Goal: Task Accomplishment & Management: Manage account settings

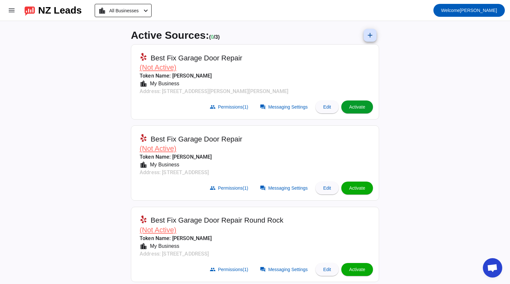
click at [359, 105] on span "Activate" at bounding box center [357, 106] width 16 height 5
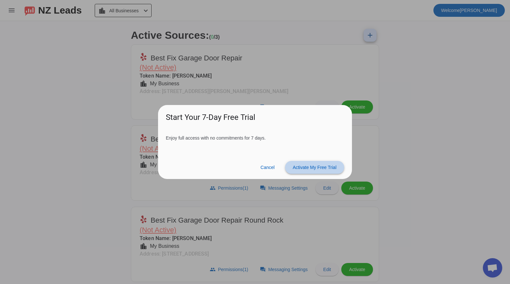
click at [313, 166] on span "Activate My Free Trial" at bounding box center [315, 167] width 44 height 5
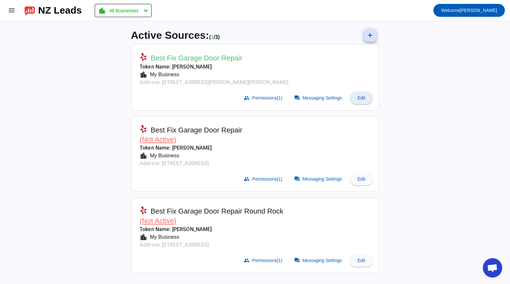
click at [360, 95] on span "Edit" at bounding box center [362, 97] width 8 height 5
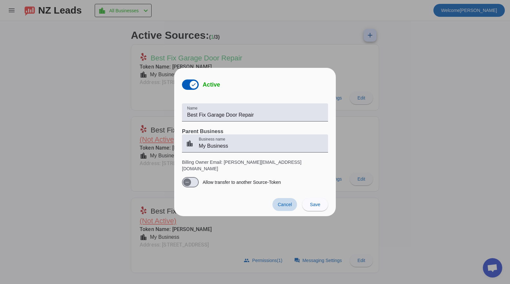
click at [290, 202] on span "Cancel" at bounding box center [285, 204] width 14 height 5
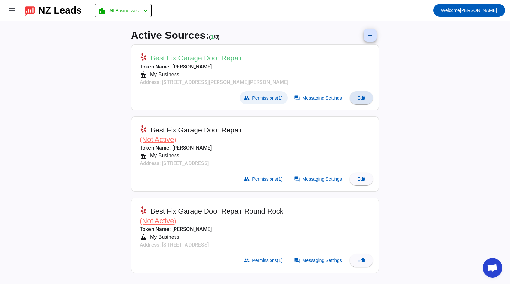
click at [270, 96] on span "Permissions (1)" at bounding box center [267, 97] width 30 height 5
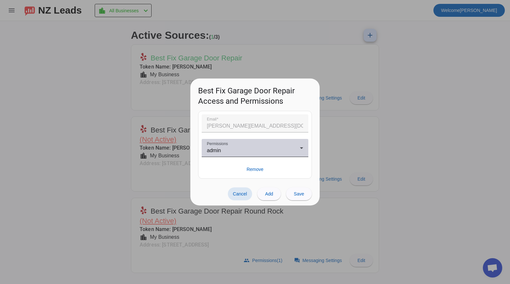
click at [281, 148] on div "admin" at bounding box center [253, 151] width 93 height 8
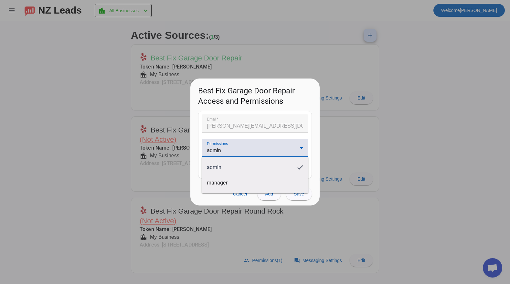
click at [118, 163] on div at bounding box center [255, 142] width 510 height 284
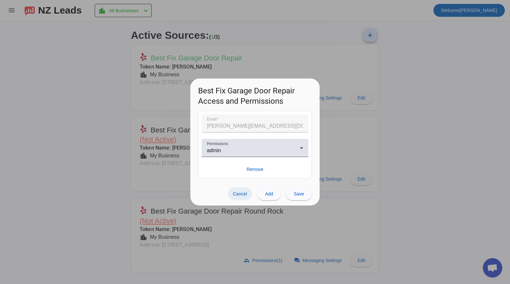
click at [230, 189] on span at bounding box center [240, 194] width 25 height 13
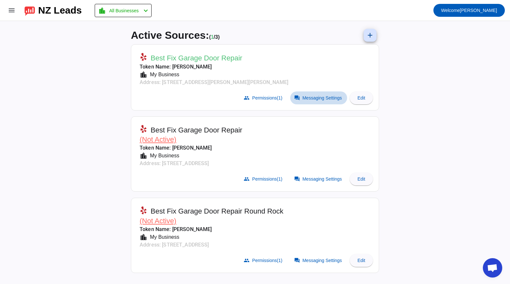
click at [306, 98] on span "Messaging Settings" at bounding box center [322, 97] width 39 height 5
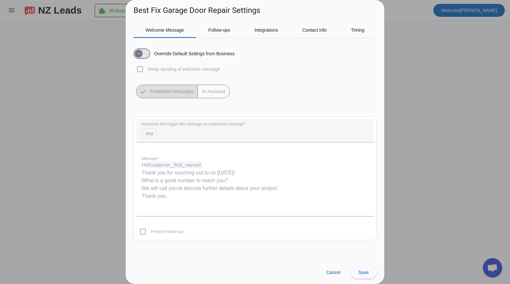
click at [140, 69] on div "Override Default Settings from Business Delay sending of welcome message Predef…" at bounding box center [255, 70] width 243 height 55
click at [179, 94] on mat-button-toggle-group "Predefined Messages AI Assistant" at bounding box center [183, 92] width 94 height 14
click at [206, 93] on mat-button-toggle-group "Predefined Messages AI Assistant" at bounding box center [183, 92] width 94 height 14
click at [161, 166] on quill-editor "Hi #customer_first_name# , Thank you for reaching out to us [DATE]! What is a g…" at bounding box center [254, 184] width 237 height 65
click at [198, 194] on quill-editor "Hi #customer_first_name# , Thank you for reaching out to us [DATE]! What is a g…" at bounding box center [254, 184] width 237 height 65
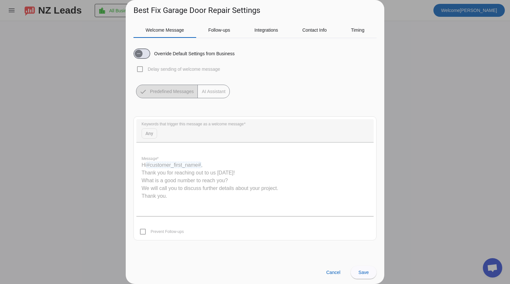
click at [198, 194] on quill-editor "Hi #customer_first_name# , Thank you for reaching out to us [DATE]! What is a g…" at bounding box center [254, 184] width 237 height 65
click at [144, 233] on mat-card "Keywords that trigger this message as a welcome message Any Message * Hi #custo…" at bounding box center [255, 178] width 243 height 124
click at [158, 183] on quill-editor "Hi #customer_first_name# , Thank you for reaching out to us [DATE]! What is a g…" at bounding box center [254, 184] width 237 height 65
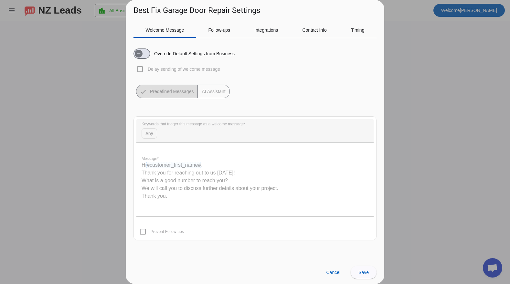
click at [156, 170] on quill-editor "Hi #customer_first_name# , Thank you for reaching out to us [DATE]! What is a g…" at bounding box center [254, 184] width 237 height 65
click at [150, 132] on mat-form-field "Keywords that trigger this message as a welcome message Any" at bounding box center [254, 134] width 237 height 30
click at [158, 167] on quill-editor "Hi #customer_first_name# , Thank you for reaching out to us [DATE]! What is a g…" at bounding box center [254, 184] width 237 height 65
click at [183, 98] on mat-button-toggle-group "Predefined Messages AI Assistant" at bounding box center [183, 92] width 94 height 14
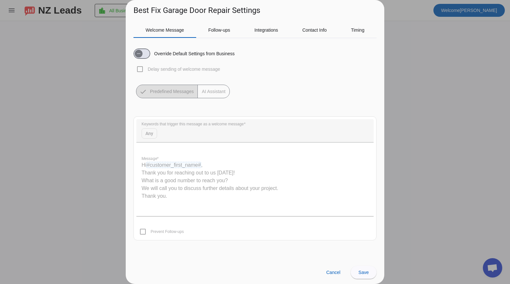
click at [203, 97] on mat-button-toggle-group "Predefined Messages AI Assistant" at bounding box center [183, 92] width 94 height 14
click at [213, 28] on span "Follow-ups" at bounding box center [219, 30] width 22 height 5
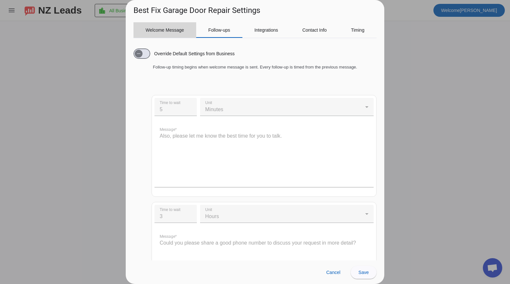
click at [181, 26] on span "Welcome Message" at bounding box center [165, 30] width 38 height 16
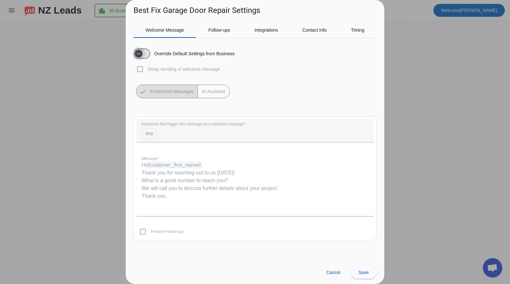
click at [145, 54] on span "button" at bounding box center [142, 54] width 17 height 10
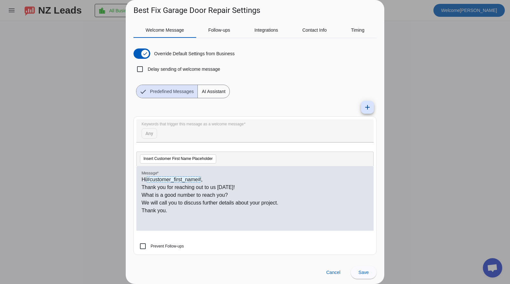
click at [178, 191] on p "Thank you for reaching out to us [DATE]!" at bounding box center [255, 188] width 227 height 8
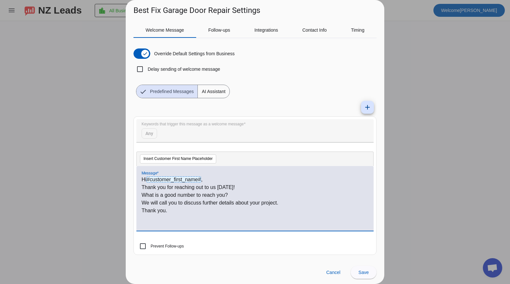
click at [223, 194] on p "What is a good number to reach you?" at bounding box center [255, 195] width 227 height 8
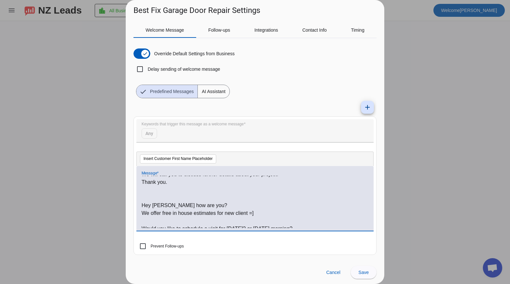
scroll to position [33, 0]
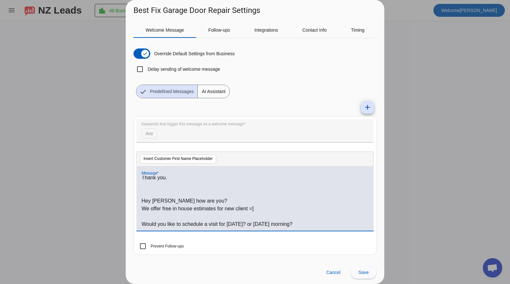
click at [147, 202] on p "Hey [PERSON_NAME] how are you?" at bounding box center [255, 201] width 227 height 8
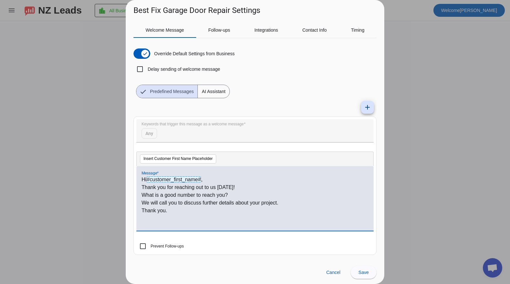
click at [143, 178] on p "Hi #customer_first_name# ," at bounding box center [255, 180] width 227 height 8
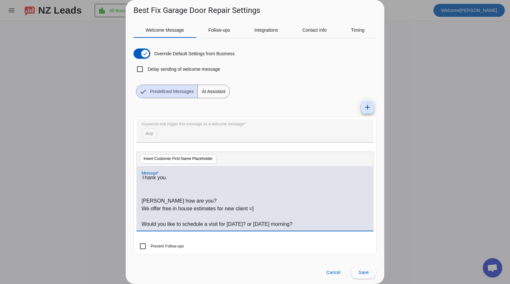
click at [166, 202] on p "[PERSON_NAME] how are you?" at bounding box center [255, 201] width 227 height 8
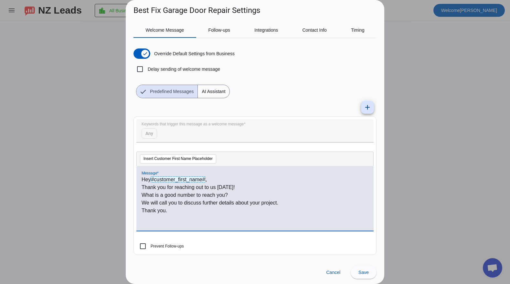
click at [218, 179] on p "Hey #customer_first_name# ," at bounding box center [255, 180] width 227 height 8
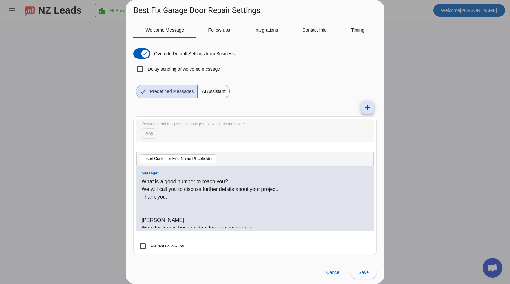
click at [161, 182] on p "What is a good number to reach you?" at bounding box center [255, 182] width 227 height 8
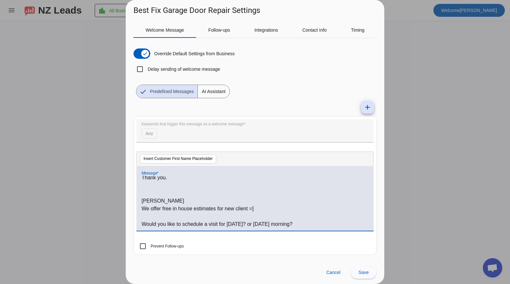
click at [151, 210] on p "We offer free in house estimates for new client =]" at bounding box center [255, 209] width 227 height 8
click at [142, 208] on p "We offer free in house estimates for new client =]" at bounding box center [255, 209] width 227 height 8
drag, startPoint x: 142, startPoint y: 208, endPoint x: 296, endPoint y: 226, distance: 154.7
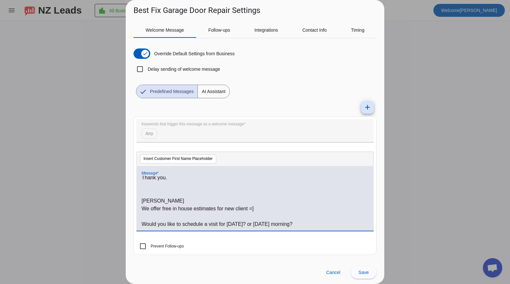
click at [296, 226] on div "Hey #customer_first_name# , how are you? Thank you for reaching out to us [DATE…" at bounding box center [255, 202] width 227 height 52
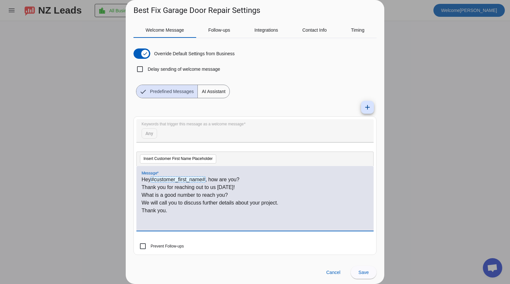
scroll to position [1, 0]
click at [146, 195] on p "What is a good number to reach you?" at bounding box center [255, 195] width 227 height 8
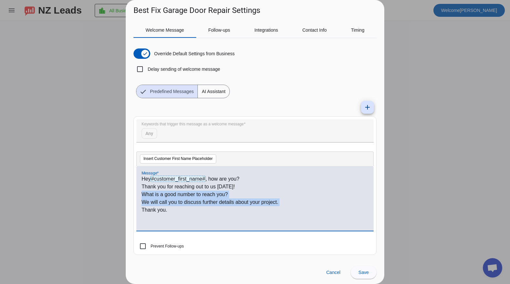
drag, startPoint x: 146, startPoint y: 195, endPoint x: 286, endPoint y: 202, distance: 140.2
click at [286, 202] on div "Hey #customer_first_name# , how are you? Thank you for reaching out to us [DATE…" at bounding box center [255, 202] width 227 height 52
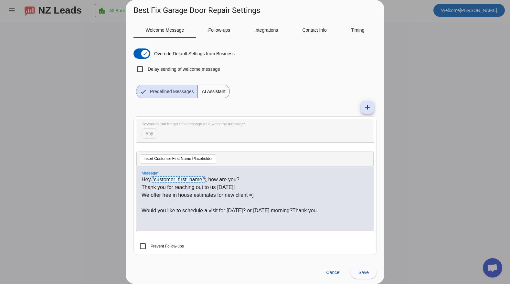
scroll to position [0, 0]
click at [210, 212] on p "Would you like to schedule a visit for [DATE]? or [DATE] morning?Thank you." at bounding box center [255, 211] width 227 height 8
click at [306, 208] on p "Would you like to schedule a free visit for [DATE]? or [DATE] morning?Thank you." at bounding box center [255, 211] width 227 height 8
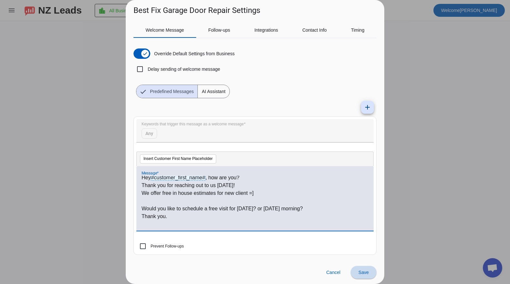
click at [361, 269] on span at bounding box center [364, 273] width 26 height 16
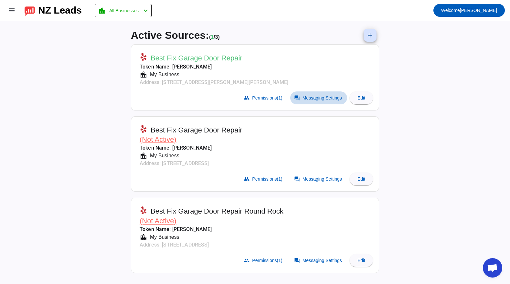
click at [317, 100] on span at bounding box center [318, 98] width 57 height 13
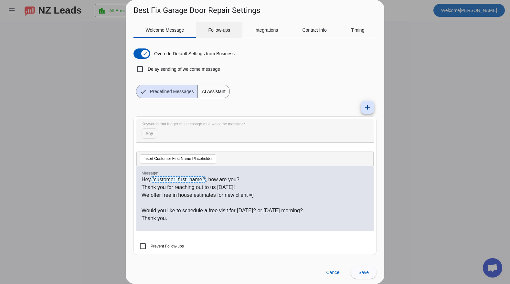
click at [212, 32] on span "Follow-ups" at bounding box center [219, 30] width 22 height 5
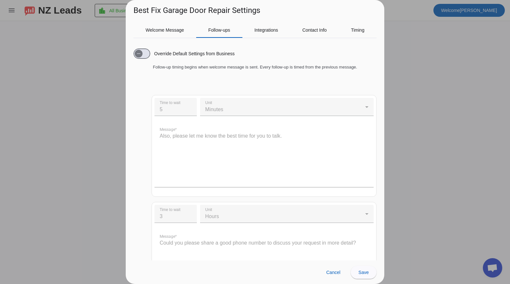
click at [161, 52] on label "Override Default Settings from Business" at bounding box center [194, 53] width 82 height 6
click at [150, 52] on button "Override Default Settings from Business" at bounding box center [142, 54] width 17 height 10
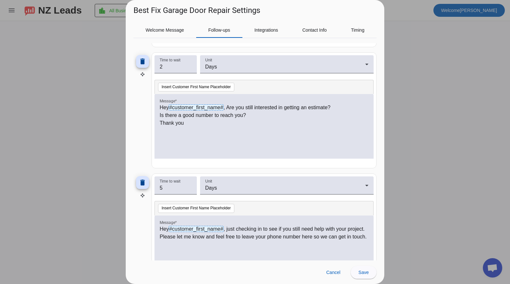
scroll to position [321, 0]
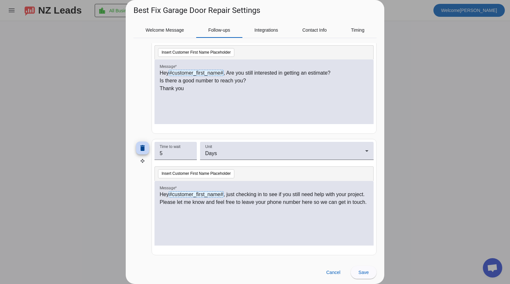
click at [145, 148] on mat-icon "delete" at bounding box center [143, 148] width 8 height 8
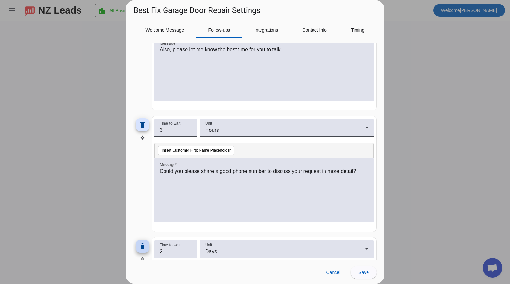
scroll to position [199, 0]
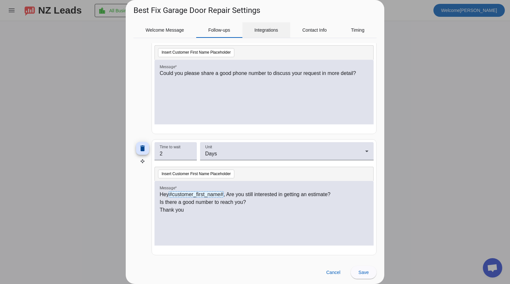
click at [260, 28] on span "Integrations" at bounding box center [267, 30] width 24 height 5
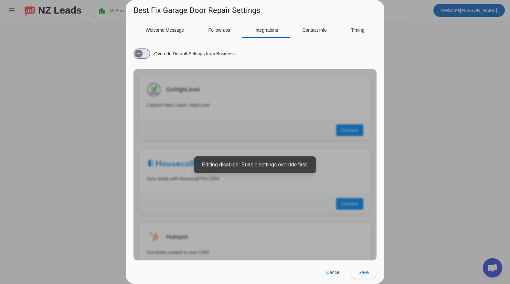
scroll to position [0, 0]
click at [144, 55] on span "button" at bounding box center [138, 53] width 13 height 13
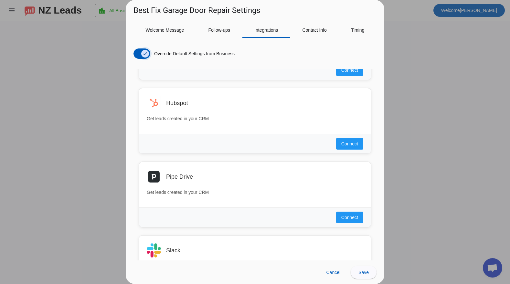
scroll to position [60, 0]
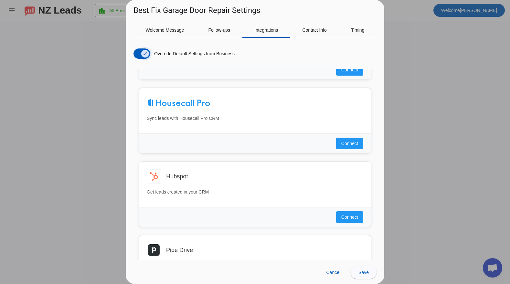
click at [145, 55] on icon "button" at bounding box center [145, 53] width 5 height 5
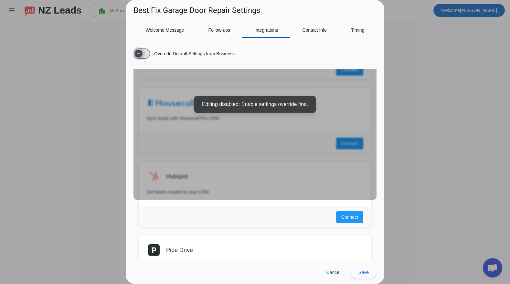
scroll to position [0, 0]
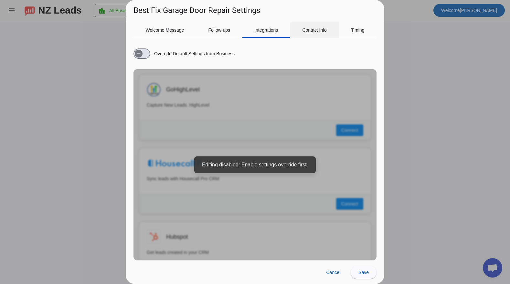
click at [322, 34] on span "Contact Info" at bounding box center [314, 30] width 25 height 16
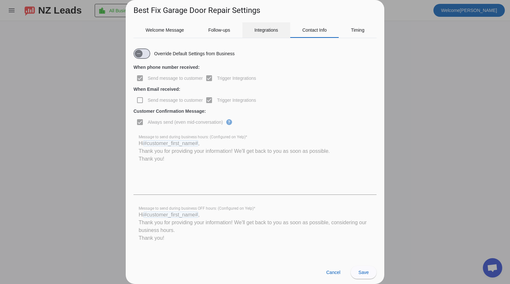
click at [277, 31] on span "Integrations" at bounding box center [267, 30] width 24 height 5
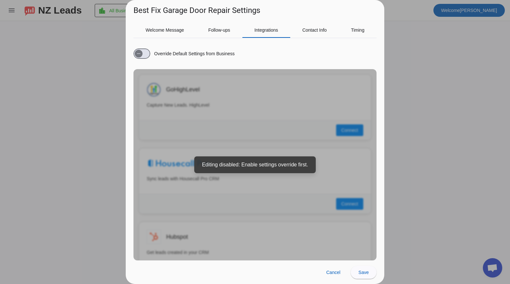
click at [159, 54] on label "Override Default Settings from Business" at bounding box center [194, 53] width 82 height 6
click at [150, 54] on button "Override Default Settings from Business" at bounding box center [142, 54] width 17 height 10
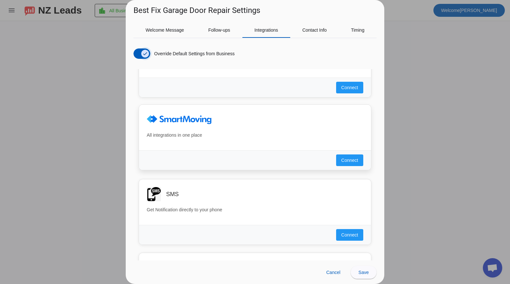
scroll to position [346, 0]
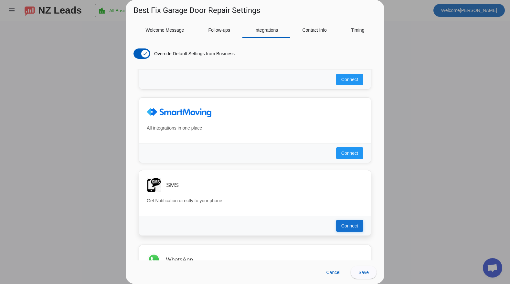
click at [355, 229] on span "Connect" at bounding box center [350, 226] width 17 height 6
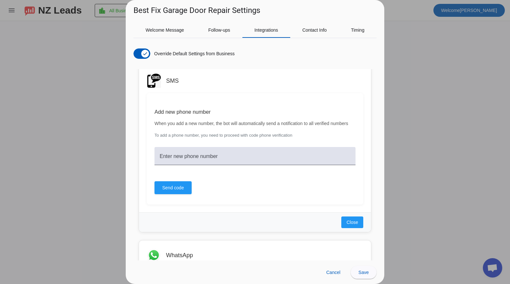
scroll to position [451, 0]
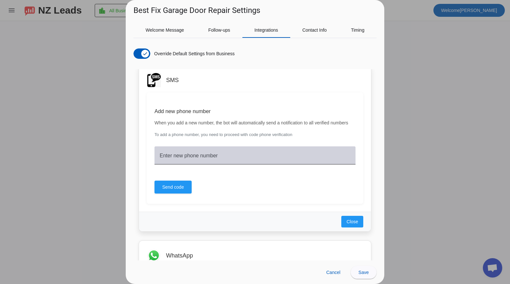
click at [194, 153] on mat-label "Enter new phone number" at bounding box center [189, 155] width 58 height 5
click at [194, 154] on input "Enter new phone number" at bounding box center [255, 158] width 191 height 8
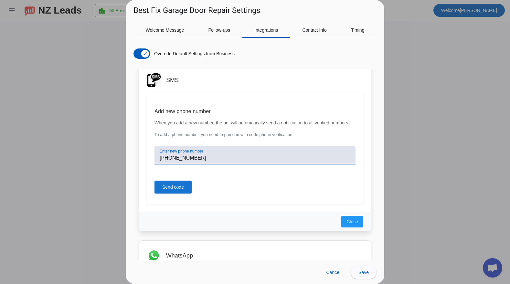
type input "[PHONE_NUMBER]"
click at [169, 188] on span "Send code" at bounding box center [173, 187] width 22 height 6
click at [178, 187] on span "Send code" at bounding box center [173, 187] width 22 height 6
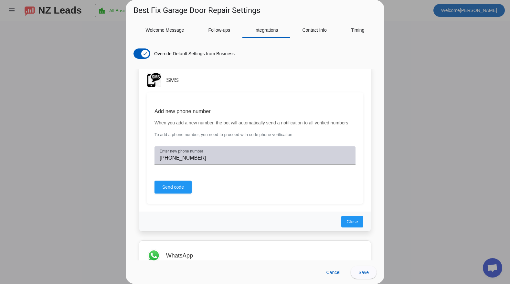
click at [217, 155] on input "[PHONE_NUMBER]" at bounding box center [255, 158] width 191 height 8
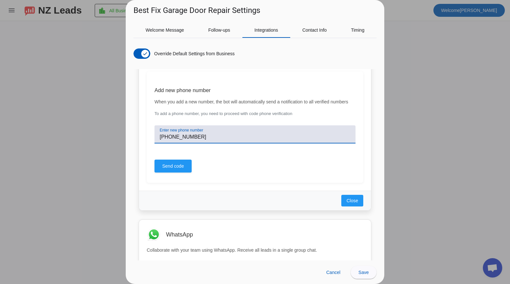
scroll to position [471, 0]
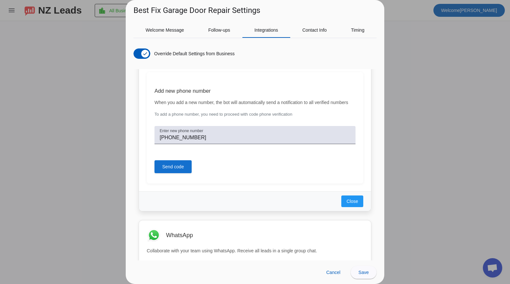
click at [172, 169] on span "Send code" at bounding box center [173, 167] width 22 height 6
click at [180, 167] on span "Send code" at bounding box center [173, 167] width 22 height 6
click at [180, 167] on div "Enter new phone number [PHONE_NUMBER] Send code" at bounding box center [255, 149] width 201 height 53
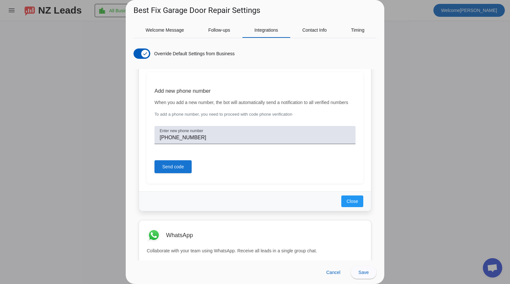
click at [169, 168] on span "Send code" at bounding box center [173, 167] width 22 height 6
click at [173, 167] on div "Enter new phone number [PHONE_NUMBER] Send code" at bounding box center [255, 149] width 201 height 53
click at [175, 163] on span at bounding box center [173, 167] width 37 height 16
click at [144, 54] on icon "button" at bounding box center [146, 53] width 4 height 0
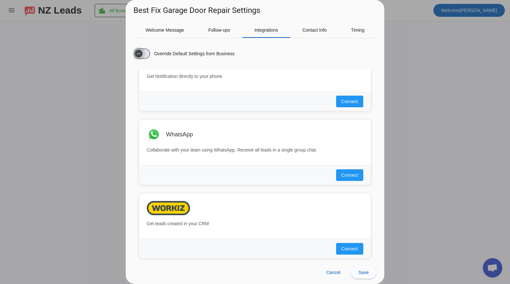
scroll to position [0, 0]
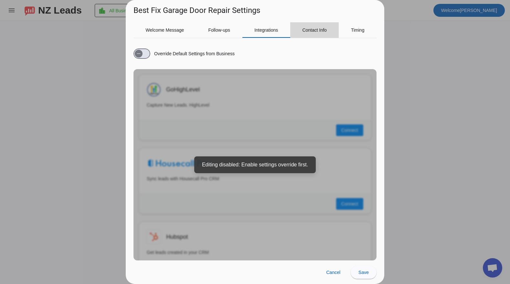
click at [309, 34] on span "Contact Info" at bounding box center [314, 30] width 25 height 16
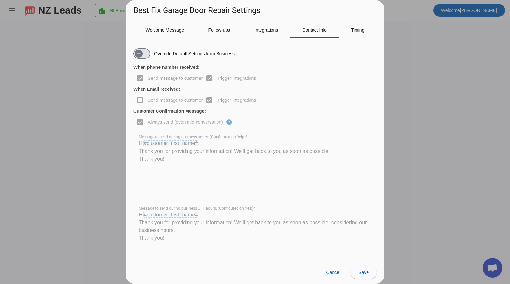
click at [274, 20] on div "Welcome Message Follow-ups Integrations Contact Info Timing Override Default Se…" at bounding box center [255, 138] width 259 height 245
click at [273, 26] on span "Integrations" at bounding box center [267, 30] width 24 height 16
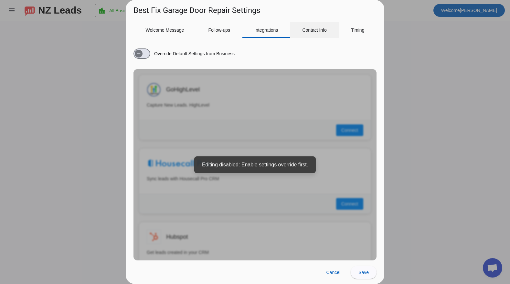
click at [316, 28] on span "Contact Info" at bounding box center [314, 30] width 25 height 5
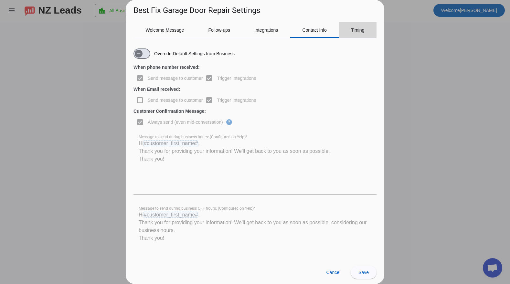
click at [358, 28] on span "Timing" at bounding box center [358, 30] width 14 height 5
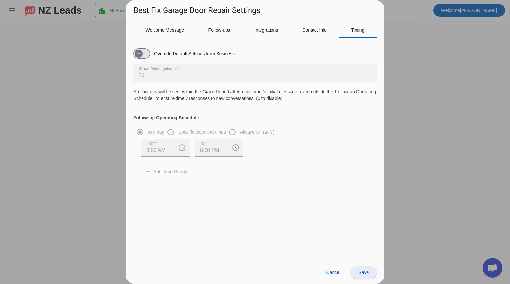
click at [369, 273] on span at bounding box center [364, 273] width 26 height 16
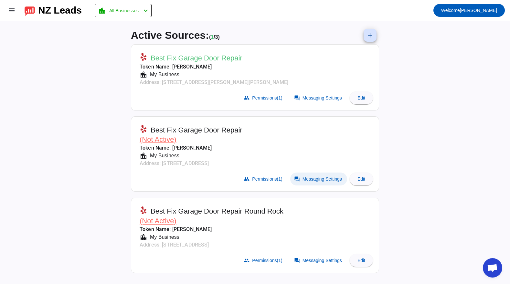
click at [311, 177] on span "Messaging Settings" at bounding box center [322, 179] width 39 height 5
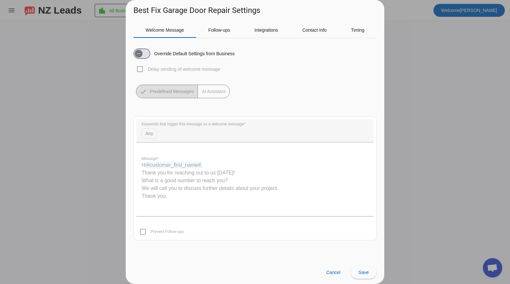
click at [407, 48] on div at bounding box center [255, 142] width 510 height 284
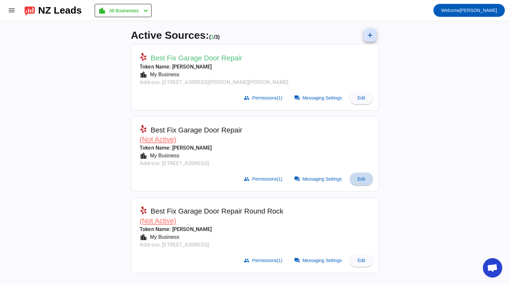
click at [356, 174] on span at bounding box center [361, 179] width 23 height 16
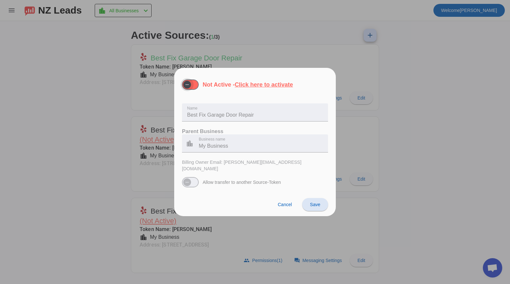
click at [190, 89] on span "button" at bounding box center [187, 85] width 8 height 8
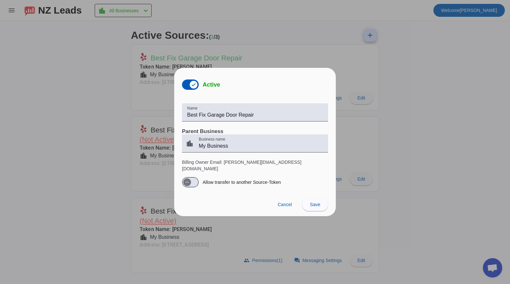
click at [318, 203] on span "Save" at bounding box center [315, 204] width 10 height 5
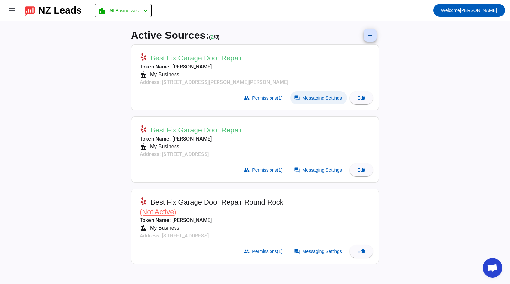
click at [317, 101] on span at bounding box center [318, 98] width 57 height 13
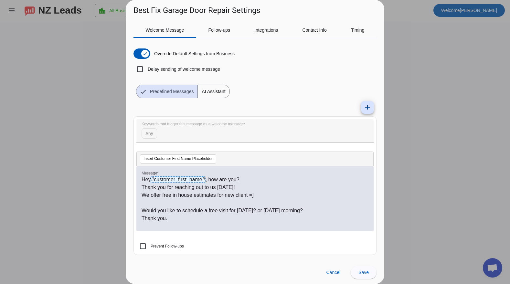
click at [198, 184] on p "Thank you for reaching out to us [DATE]!" at bounding box center [255, 188] width 227 height 8
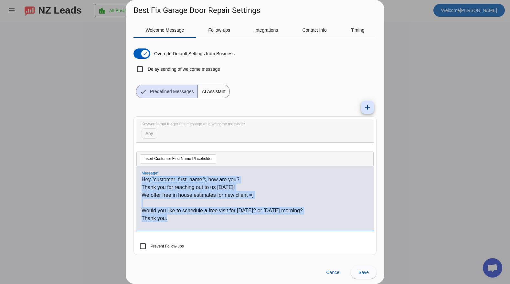
copy div "Hey #customer_first_name# , how are you? Thank you for reaching out to us [DATE…"
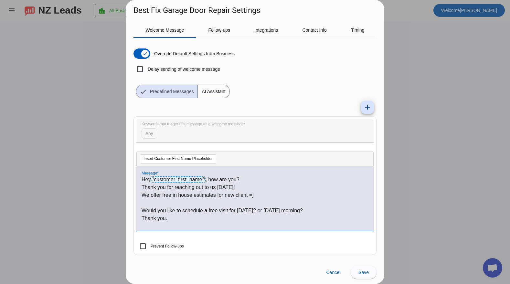
click at [378, 126] on div "Welcome Message Follow-ups Integrations Contact Info Timing Override Default Se…" at bounding box center [255, 138] width 259 height 245
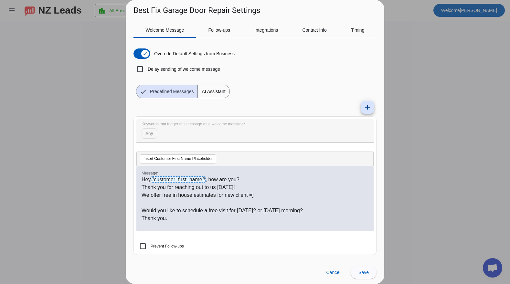
click at [394, 148] on div at bounding box center [255, 142] width 510 height 284
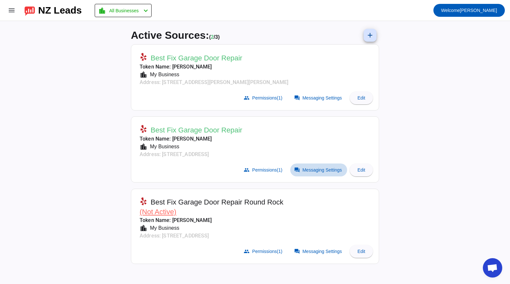
click at [312, 171] on span "Messaging Settings" at bounding box center [322, 170] width 39 height 5
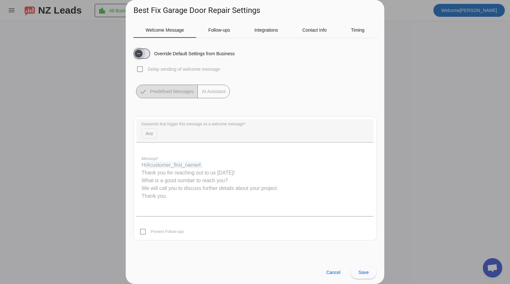
click at [145, 60] on span "button" at bounding box center [138, 53] width 13 height 13
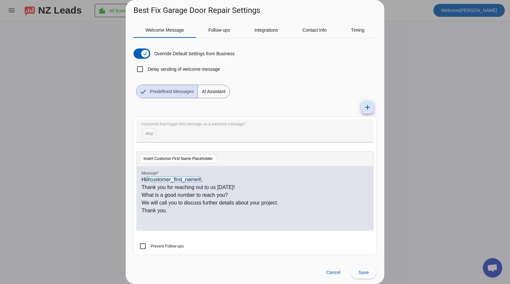
click at [175, 187] on p "Thank you for reaching out to us [DATE]!" at bounding box center [255, 188] width 227 height 8
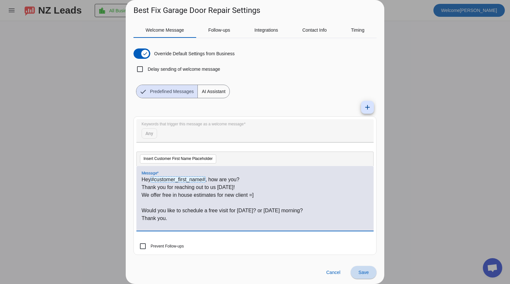
click at [362, 270] on span "Save" at bounding box center [364, 272] width 10 height 5
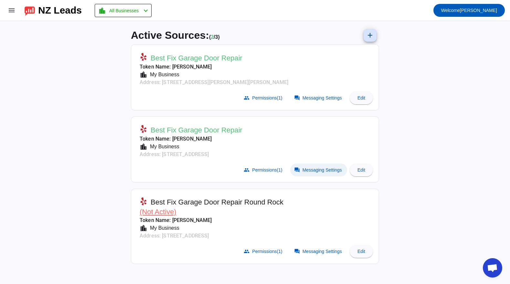
click at [299, 169] on span at bounding box center [318, 170] width 57 height 13
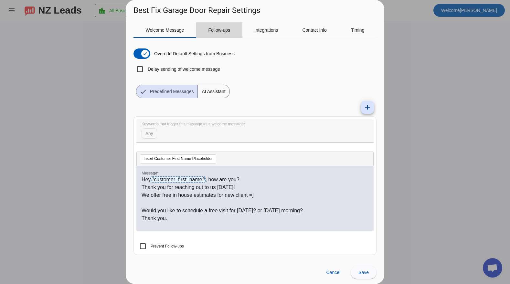
click at [207, 28] on div "Follow-ups" at bounding box center [219, 30] width 46 height 16
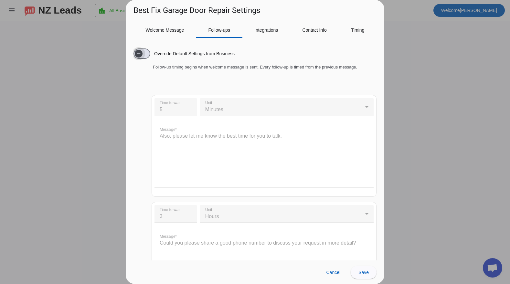
click at [139, 50] on span "button" at bounding box center [139, 54] width 8 height 8
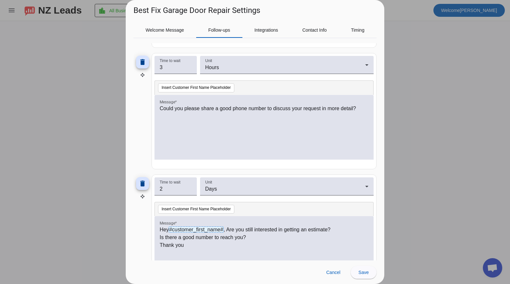
scroll to position [321, 0]
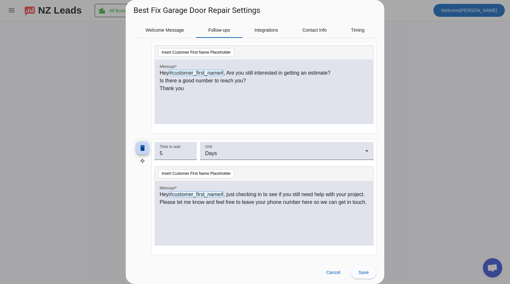
click at [142, 145] on mat-icon "delete" at bounding box center [143, 148] width 8 height 8
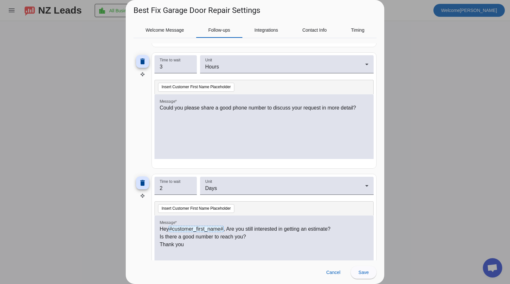
scroll to position [199, 0]
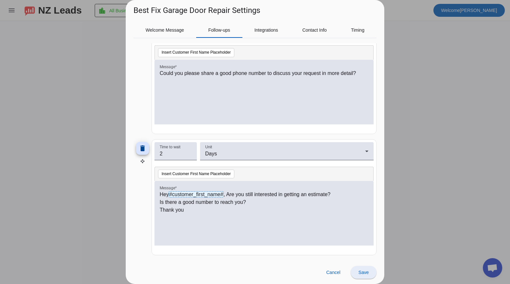
click at [367, 273] on span "Save" at bounding box center [364, 272] width 10 height 5
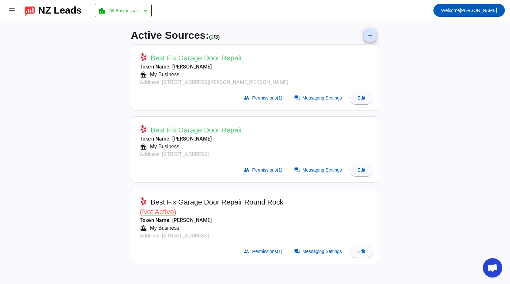
click at [107, 82] on div "Active Sources: ( 2 / 3) add Best Fix Garage Door Repair Token Name: Nir Pol lo…" at bounding box center [255, 152] width 510 height 263
click at [321, 100] on span at bounding box center [318, 98] width 57 height 13
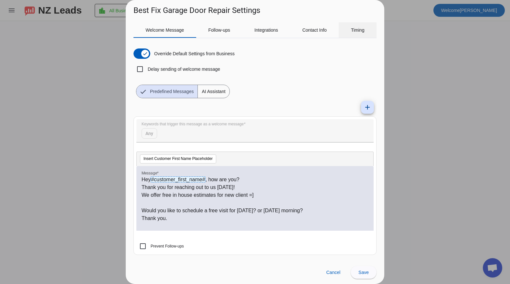
click at [356, 31] on span "Timing" at bounding box center [358, 30] width 14 height 5
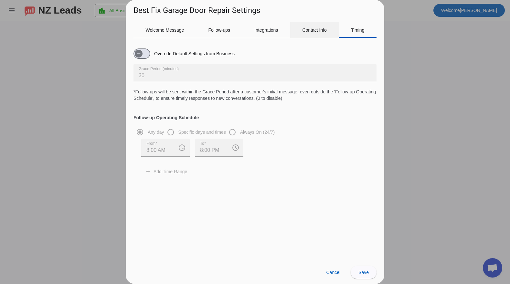
click at [310, 28] on span "Contact Info" at bounding box center [314, 30] width 25 height 5
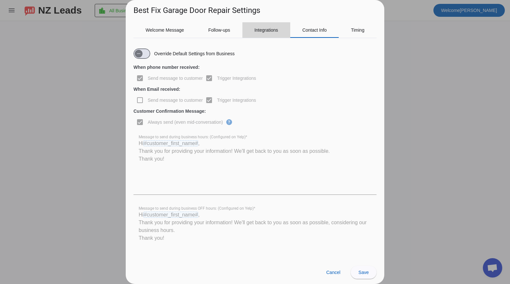
click at [273, 29] on span "Integrations" at bounding box center [267, 30] width 24 height 5
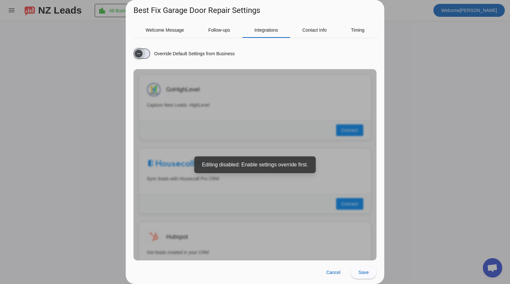
click at [141, 48] on span "button" at bounding box center [138, 53] width 13 height 13
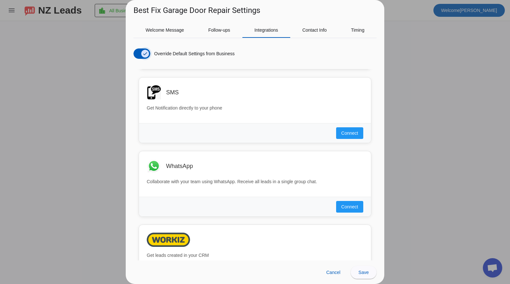
scroll to position [474, 0]
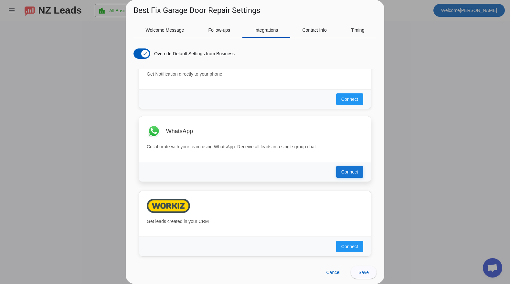
click at [354, 175] on span "Connect" at bounding box center [350, 172] width 17 height 6
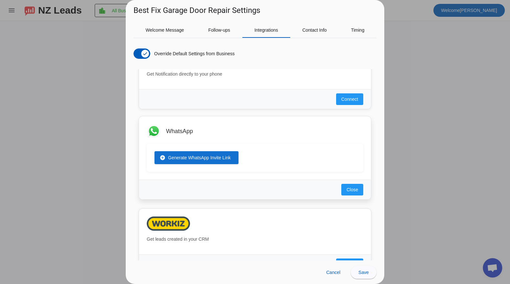
click at [217, 159] on span "Generate WhatsApp Invite Link" at bounding box center [199, 158] width 63 height 6
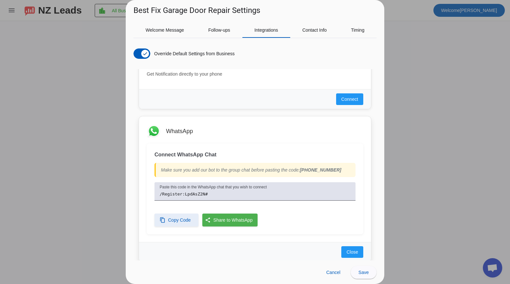
click at [183, 221] on span "Copy Code" at bounding box center [179, 220] width 23 height 6
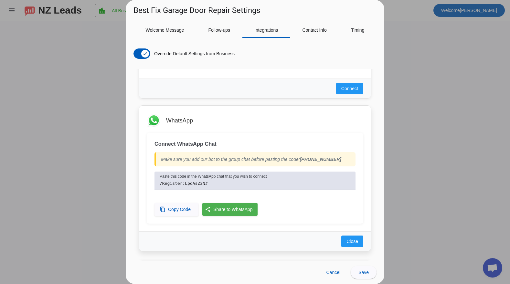
click at [191, 160] on div "Make sure you add our bot to the group chat before pasting the code: [PHONE_NUM…" at bounding box center [255, 159] width 201 height 14
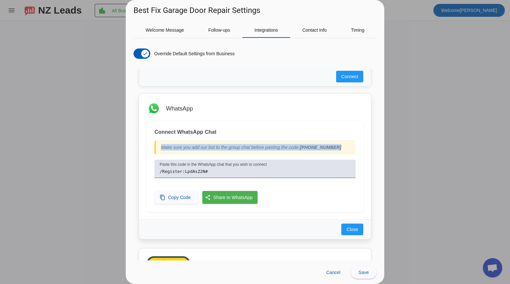
click at [184, 149] on div "Make sure you add our bot to the group chat before pasting the code: [PHONE_NUM…" at bounding box center [255, 147] width 201 height 14
drag, startPoint x: 199, startPoint y: 147, endPoint x: 250, endPoint y: 148, distance: 50.8
click at [250, 148] on div "Make sure you add our bot to the group chat before pasting the code: [PHONE_NUM…" at bounding box center [255, 147] width 201 height 14
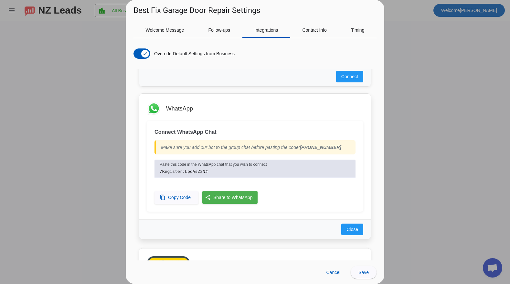
click at [270, 148] on div "Make sure you add our bot to the group chat before pasting the code: [PHONE_NUM…" at bounding box center [255, 147] width 201 height 14
drag, startPoint x: 303, startPoint y: 148, endPoint x: 355, endPoint y: 148, distance: 52.1
click at [355, 148] on div "Make sure you add our bot to the group chat before pasting the code: [PHONE_NUM…" at bounding box center [255, 147] width 201 height 14
copy b "[PHONE_NUMBER]"
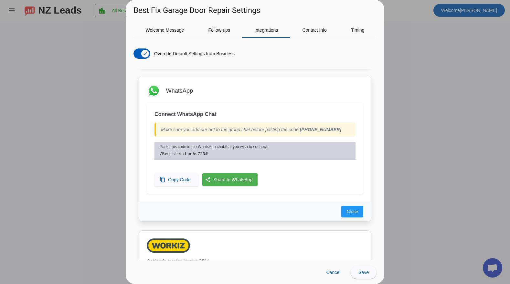
scroll to position [518, 0]
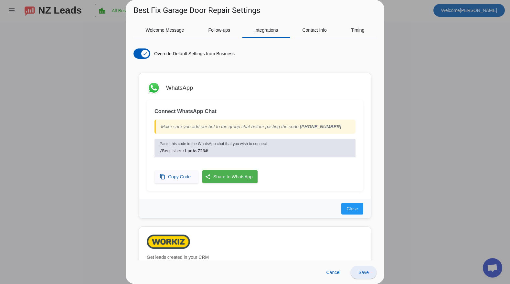
click at [359, 269] on span at bounding box center [364, 273] width 26 height 16
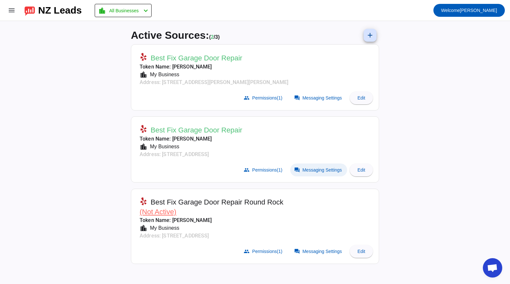
click at [307, 168] on span "Messaging Settings" at bounding box center [322, 170] width 39 height 5
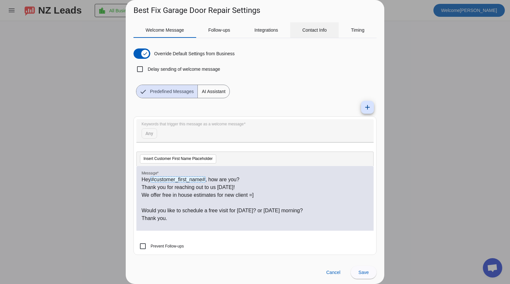
click at [305, 28] on span "Contact Info" at bounding box center [314, 30] width 25 height 5
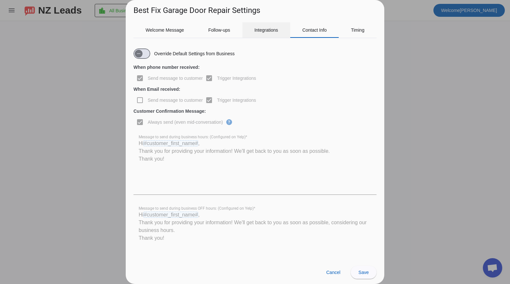
click at [271, 32] on span "Integrations" at bounding box center [267, 30] width 24 height 5
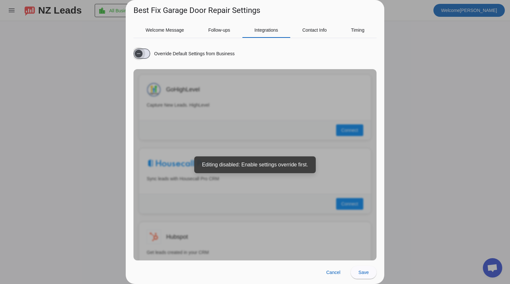
click at [144, 51] on span "button" at bounding box center [138, 53] width 13 height 13
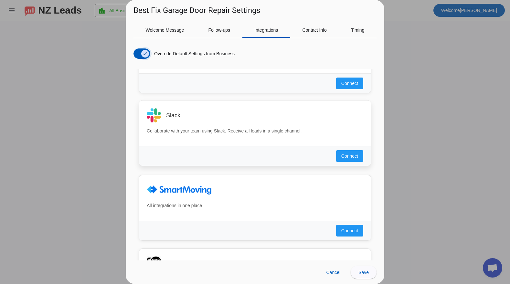
scroll to position [470, 0]
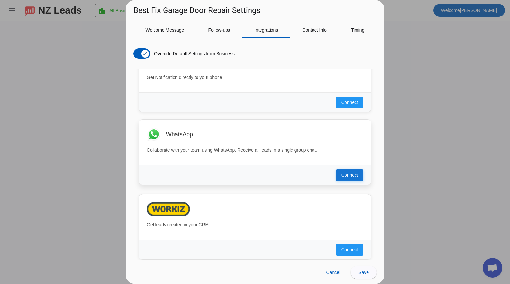
click at [338, 172] on button "Connect" at bounding box center [349, 175] width 27 height 12
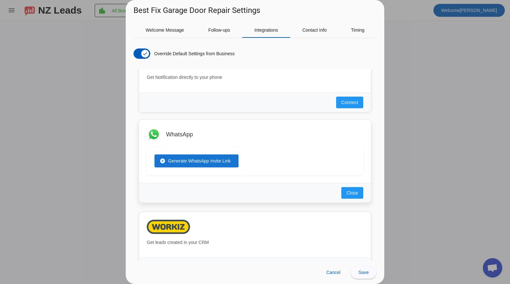
click at [206, 160] on span "Generate WhatsApp Invite Link" at bounding box center [199, 161] width 63 height 6
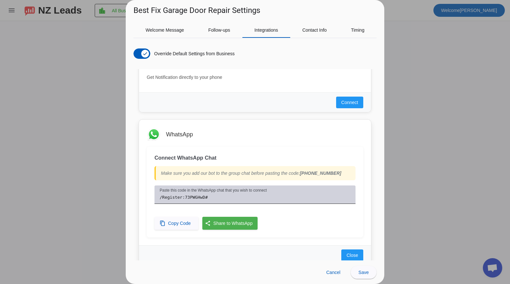
click at [203, 200] on textarea "/Register:73PWGHwD#" at bounding box center [255, 198] width 191 height 8
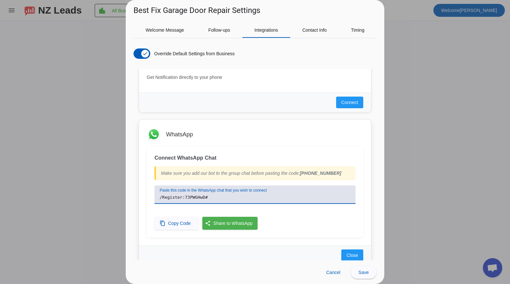
click at [203, 200] on textarea "/Register:73PWGHwD#" at bounding box center [255, 198] width 191 height 8
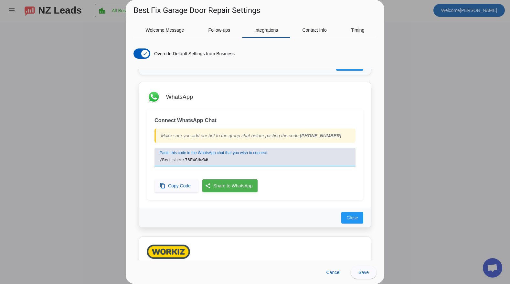
scroll to position [521, 0]
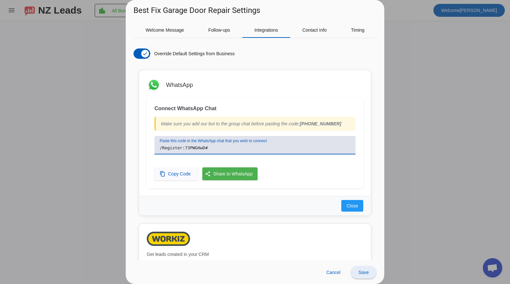
click at [368, 269] on span at bounding box center [364, 273] width 26 height 16
